Goal: Find specific page/section: Find specific page/section

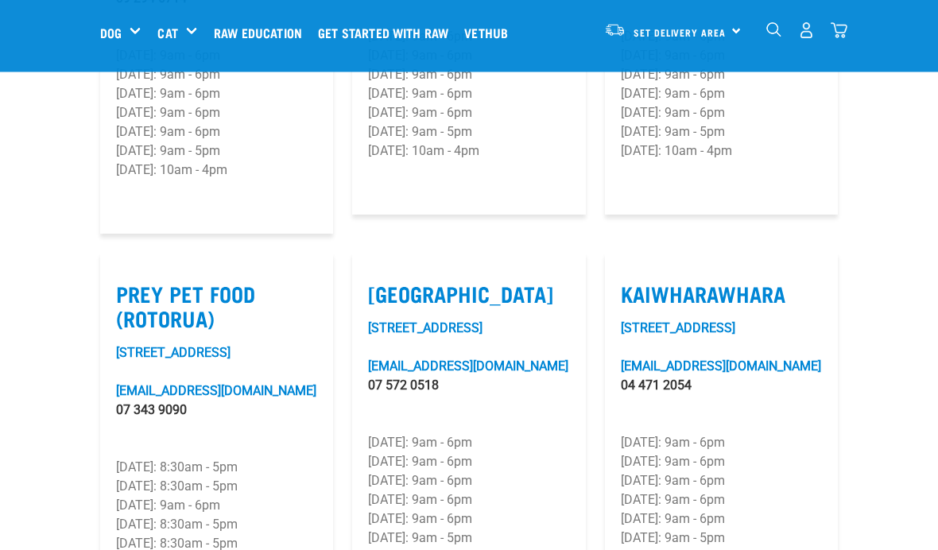
scroll to position [2003, 0]
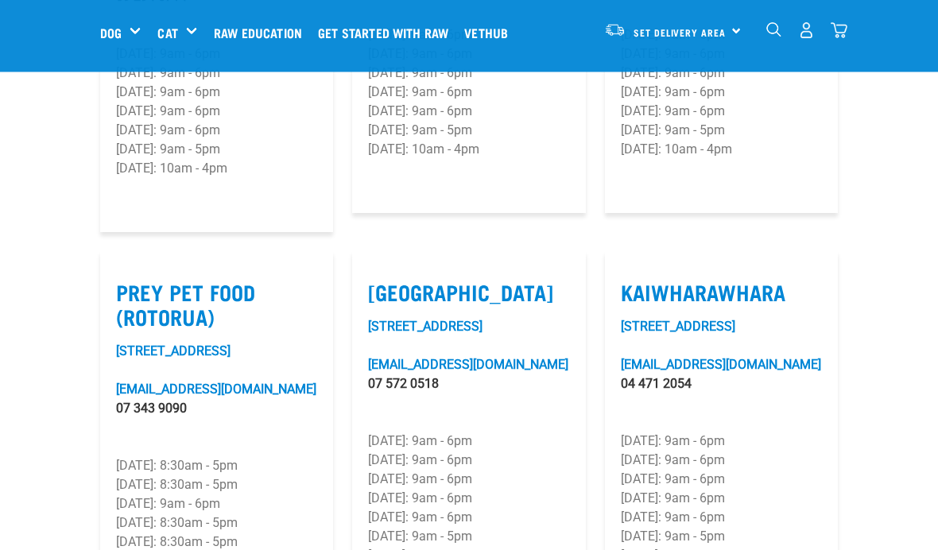
click at [192, 281] on label "Prey Pet Food (Rotorua)" at bounding box center [216, 305] width 201 height 48
click at [126, 268] on input "Prey Pet Food (Rotorua)" at bounding box center [121, 273] width 10 height 10
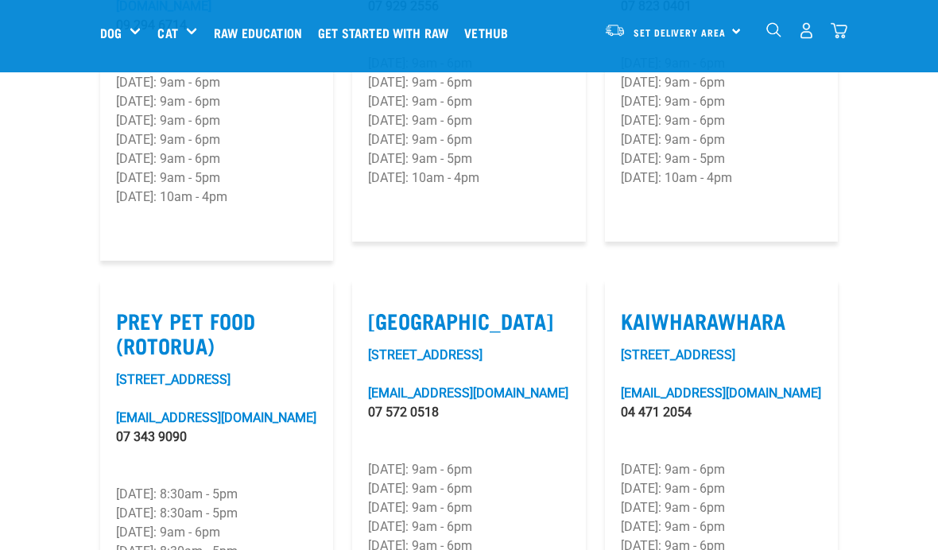
scroll to position [1979, 0]
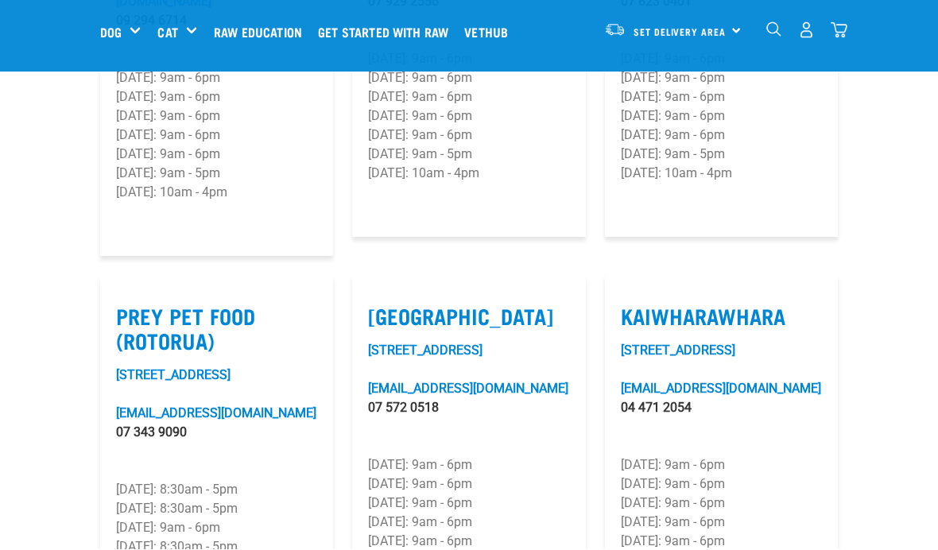
click at [180, 304] on label "Prey Pet Food (Rotorua)" at bounding box center [216, 328] width 201 height 48
click at [126, 292] on input "Prey Pet Food (Rotorua)" at bounding box center [121, 297] width 10 height 10
checkbox input "false"
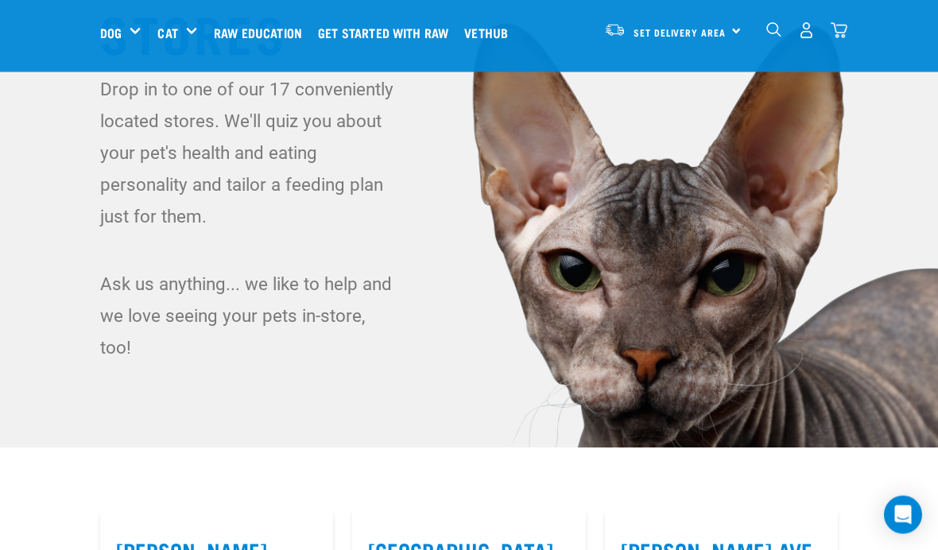
scroll to position [0, 0]
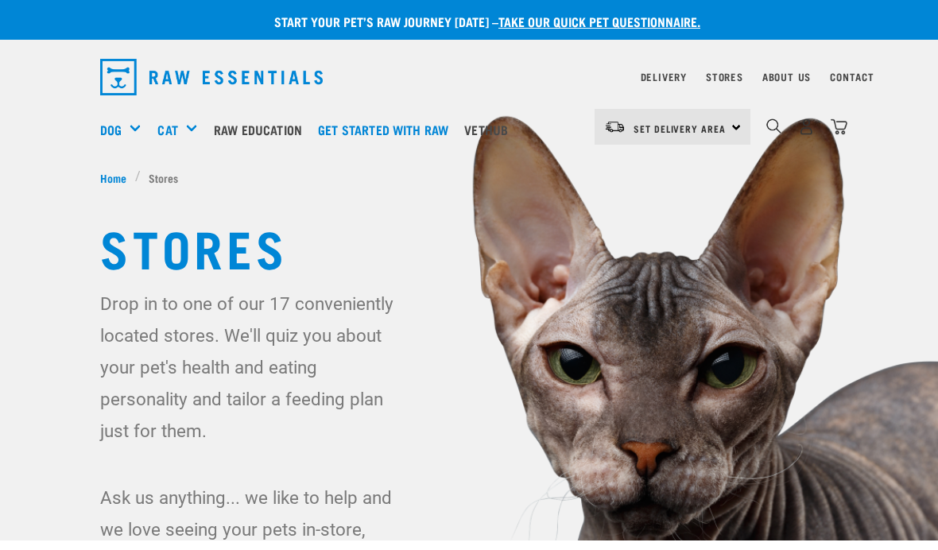
click at [733, 132] on div "Set Delivery Area North Island South Island" at bounding box center [672, 127] width 156 height 36
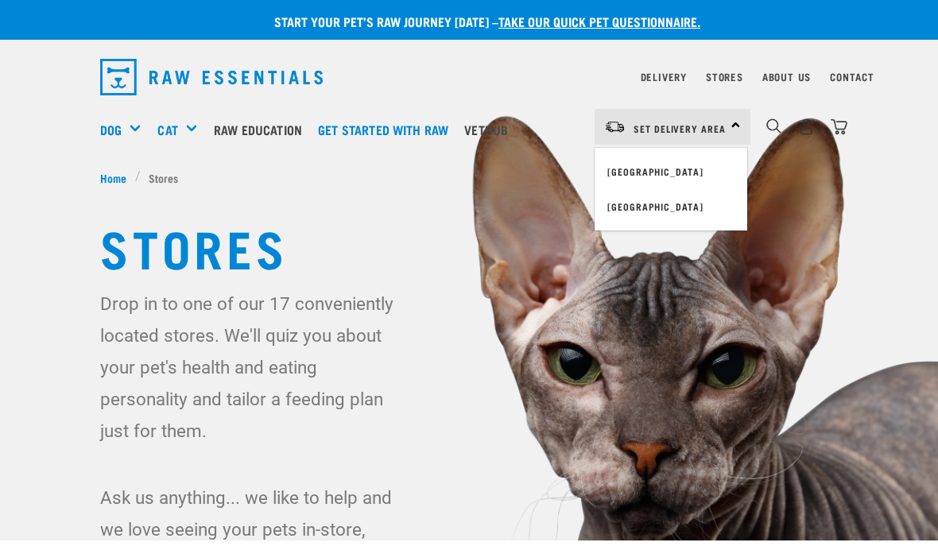
click at [658, 164] on link "[GEOGRAPHIC_DATA]" at bounding box center [670, 171] width 153 height 35
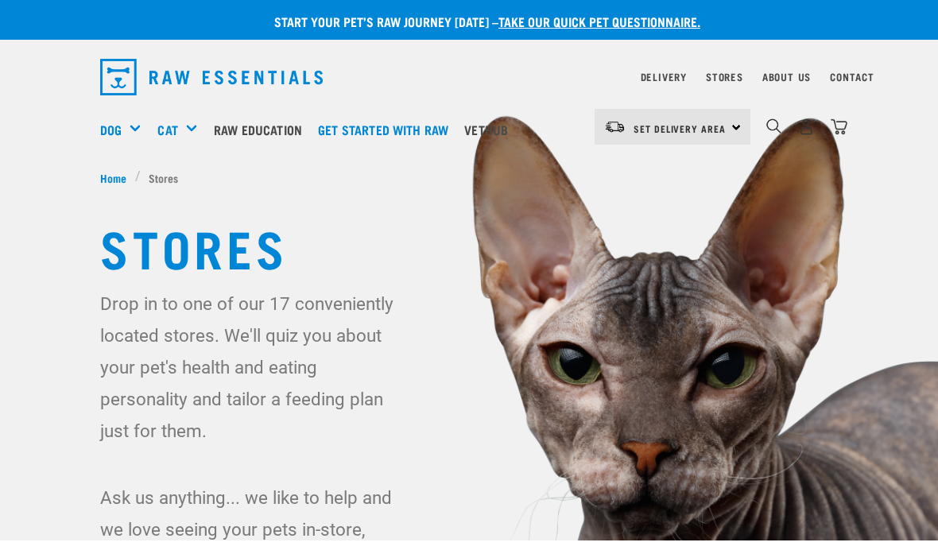
click at [734, 125] on div "Set Delivery Area North Island South Island" at bounding box center [672, 127] width 156 height 36
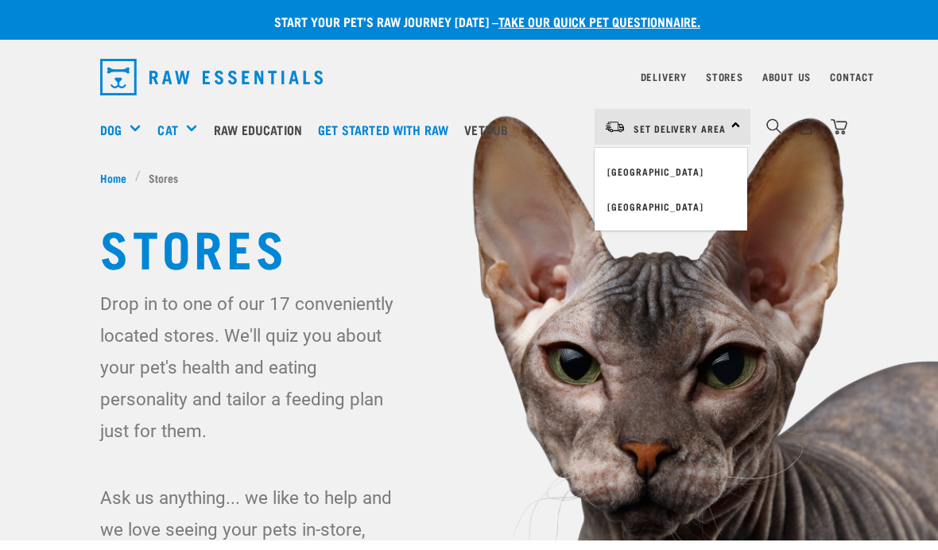
click at [650, 174] on link "[GEOGRAPHIC_DATA]" at bounding box center [670, 171] width 153 height 35
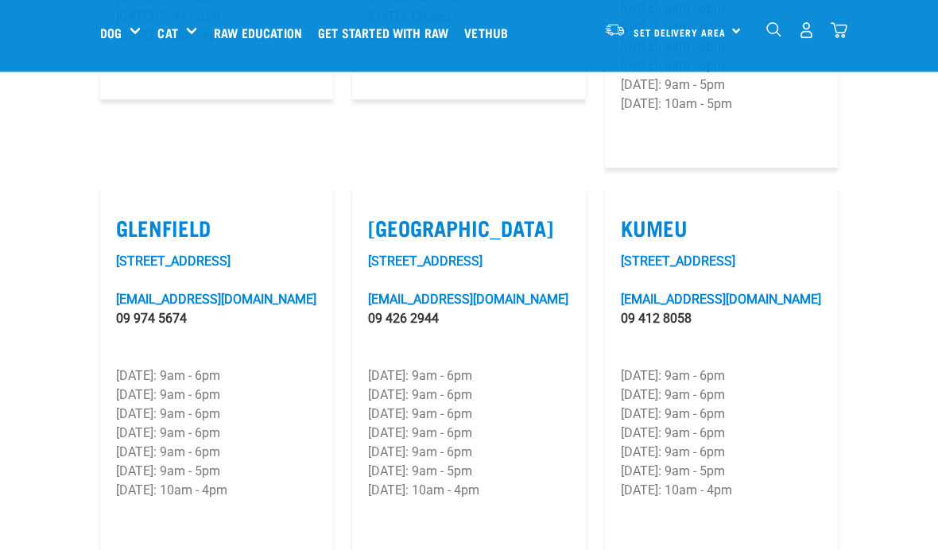
scroll to position [870, 0]
click at [666, 215] on label "Kumeu" at bounding box center [721, 227] width 201 height 25
click at [631, 206] on input "Kumeu" at bounding box center [626, 208] width 10 height 10
checkbox input "true"
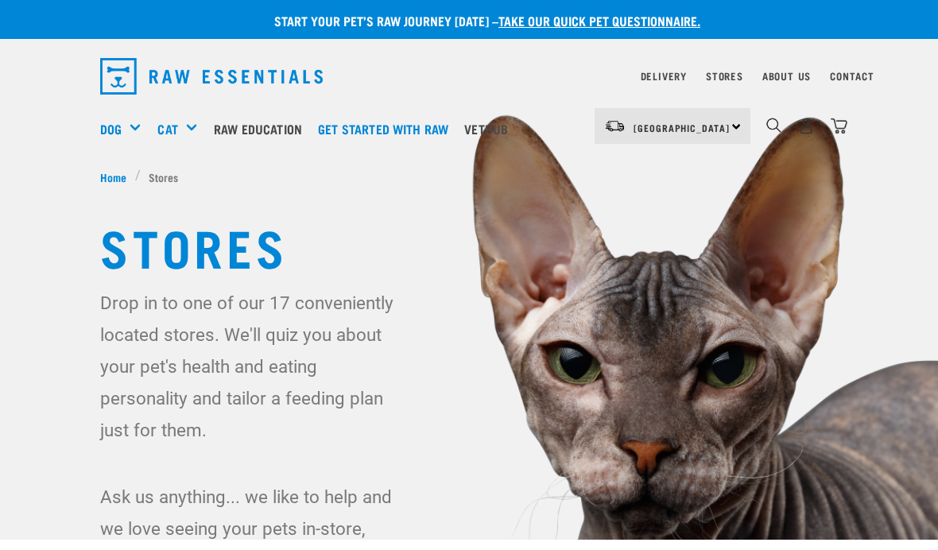
scroll to position [18, 0]
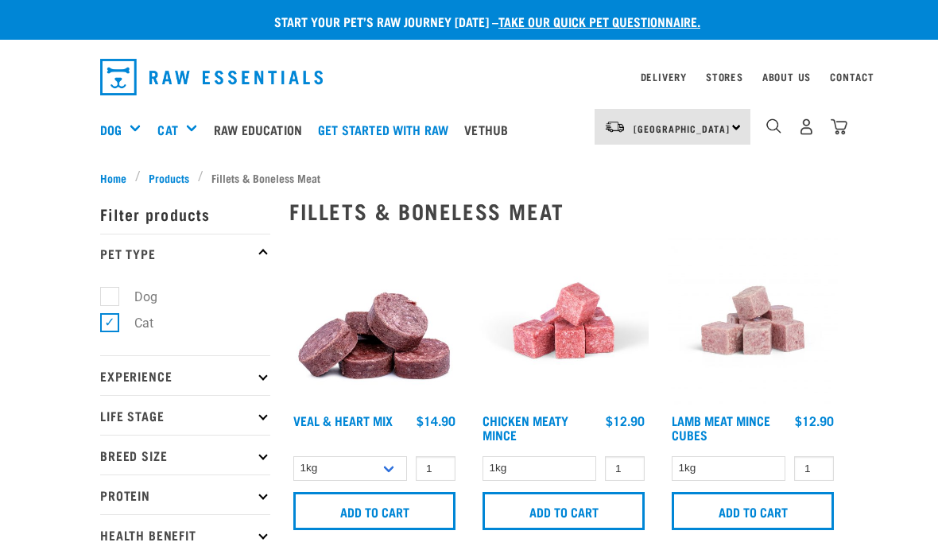
click at [726, 126] on div "North Island North Island South Island" at bounding box center [672, 127] width 156 height 36
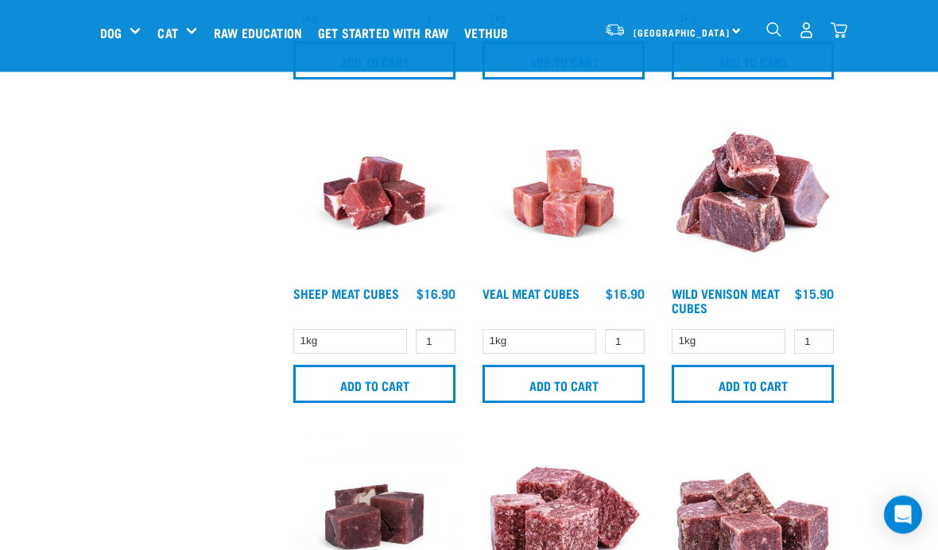
scroll to position [975, 0]
